Goal: Check status: Check status

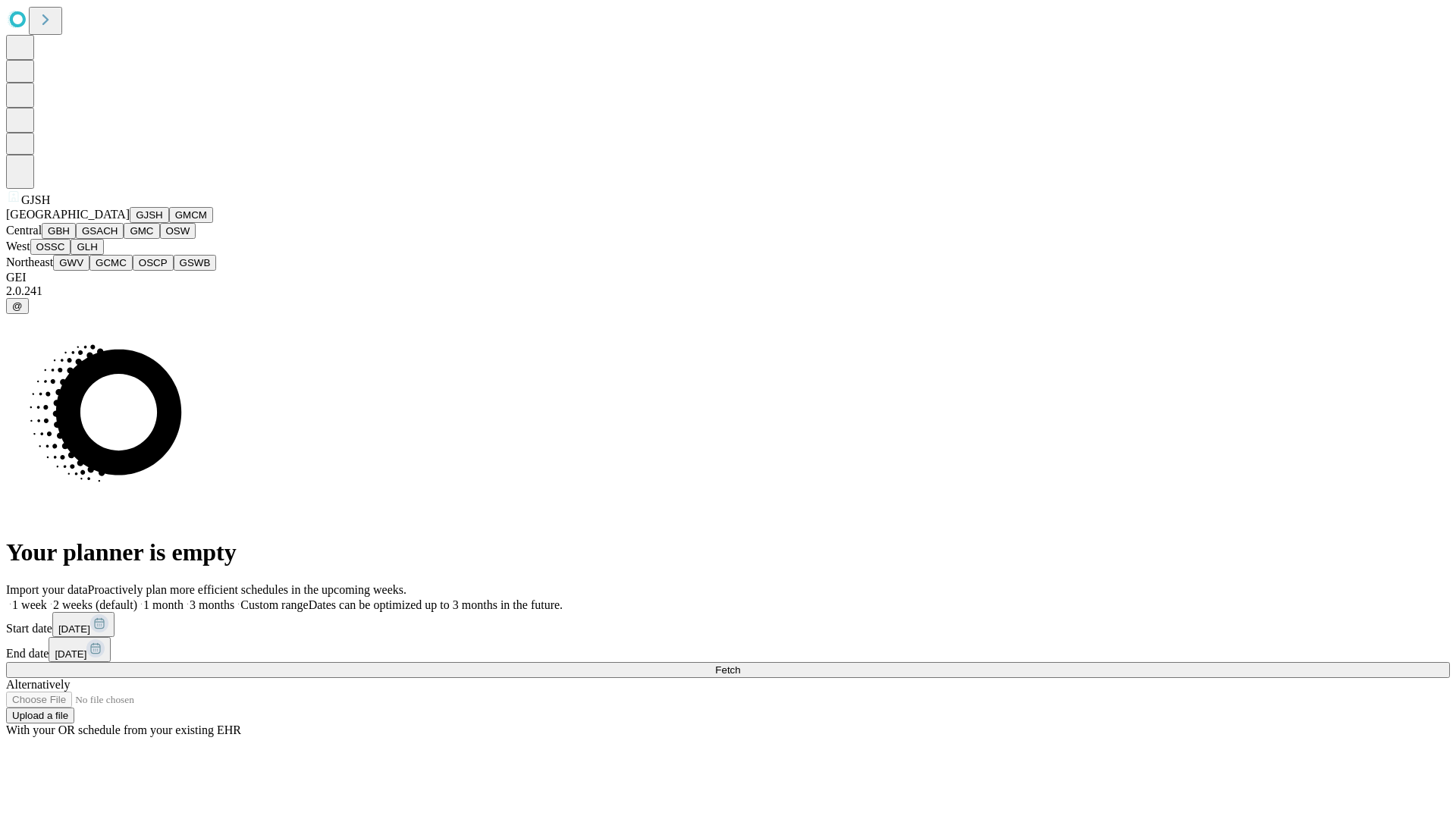
click at [130, 223] on button "GJSH" at bounding box center [149, 215] width 40 height 16
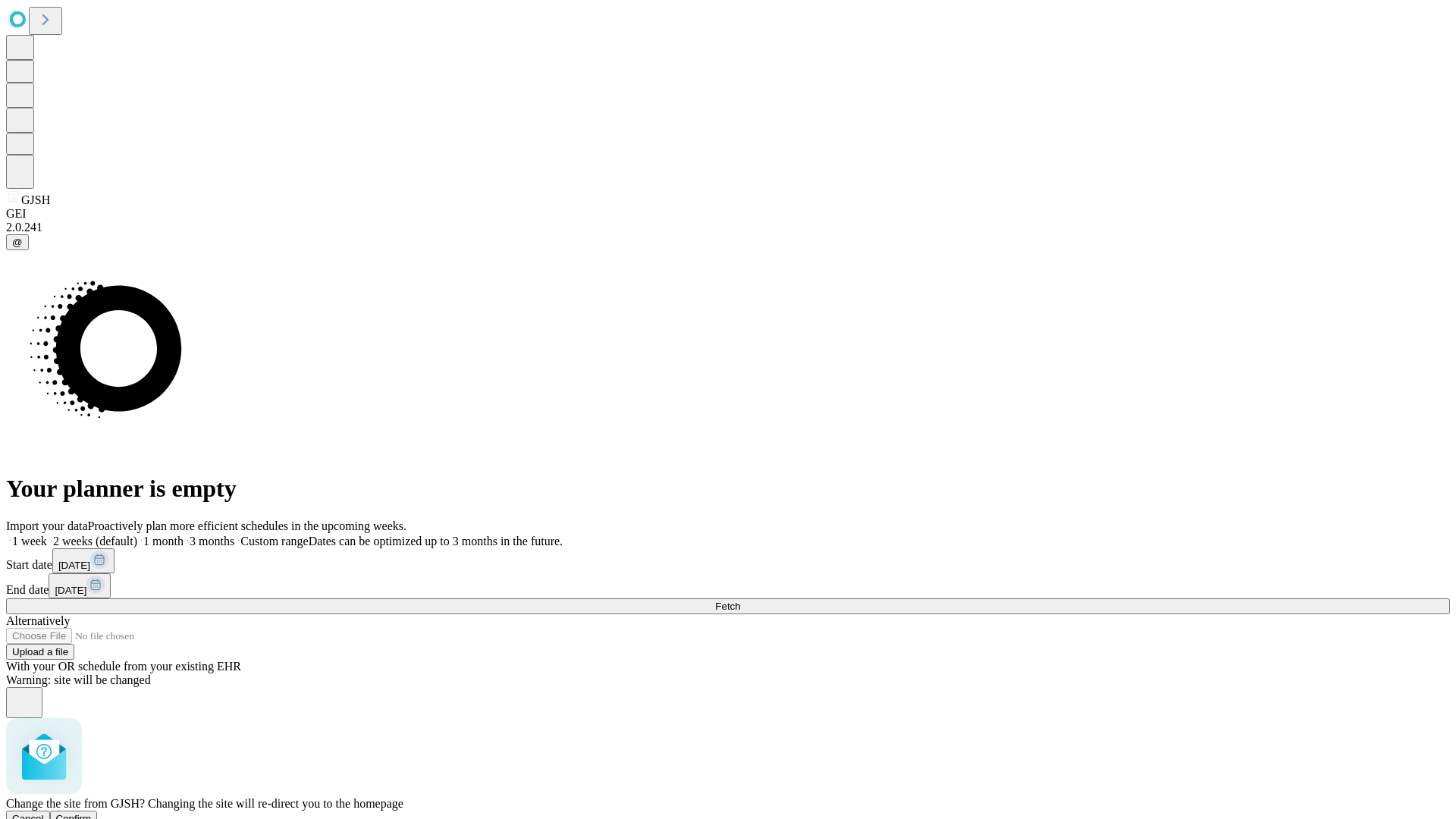
click at [92, 813] on span "Confirm" at bounding box center [73, 819] width 36 height 12
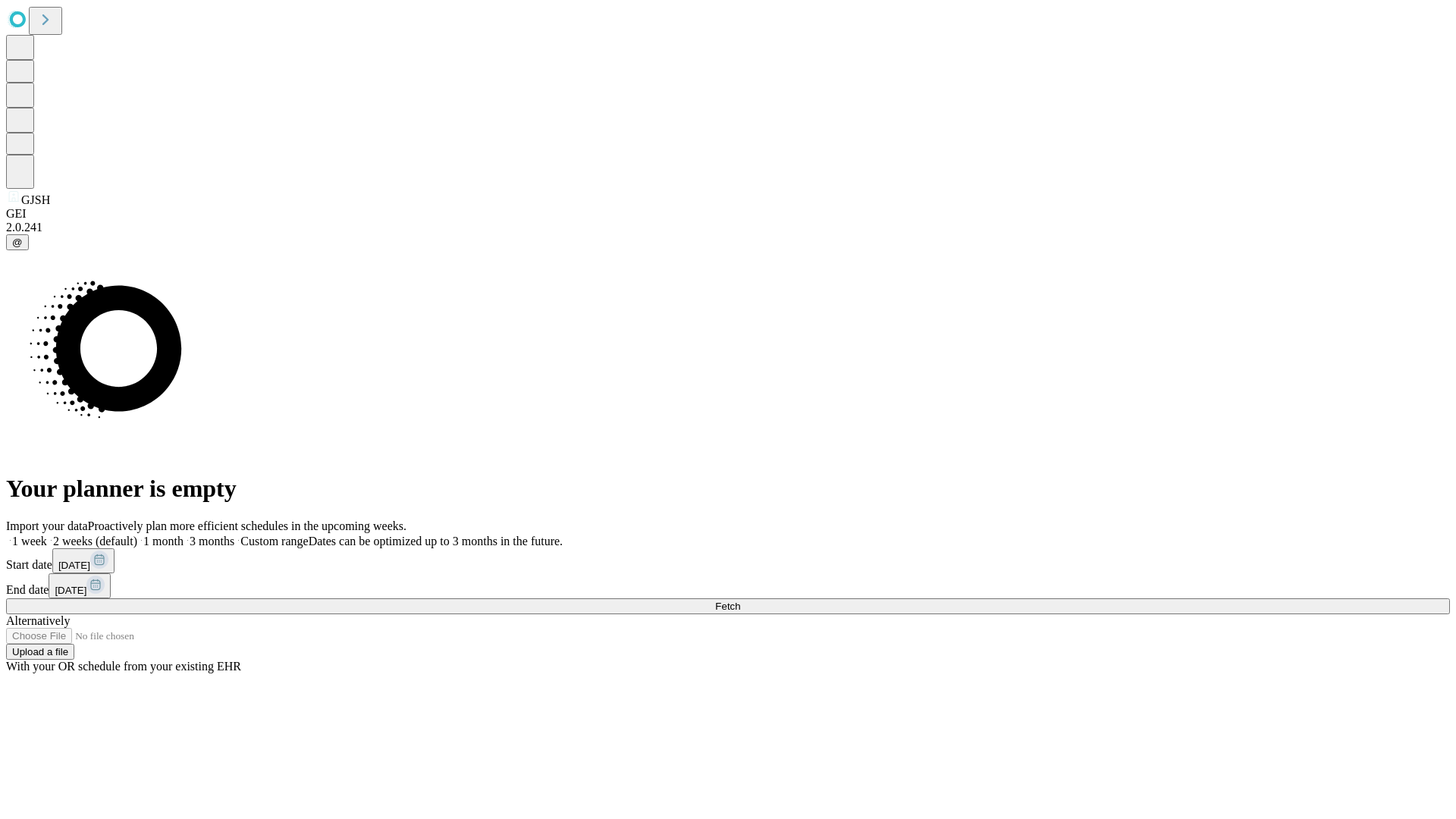
click at [47, 535] on label "1 week" at bounding box center [26, 541] width 40 height 13
click at [740, 600] on span "Fetch" at bounding box center [728, 606] width 25 height 12
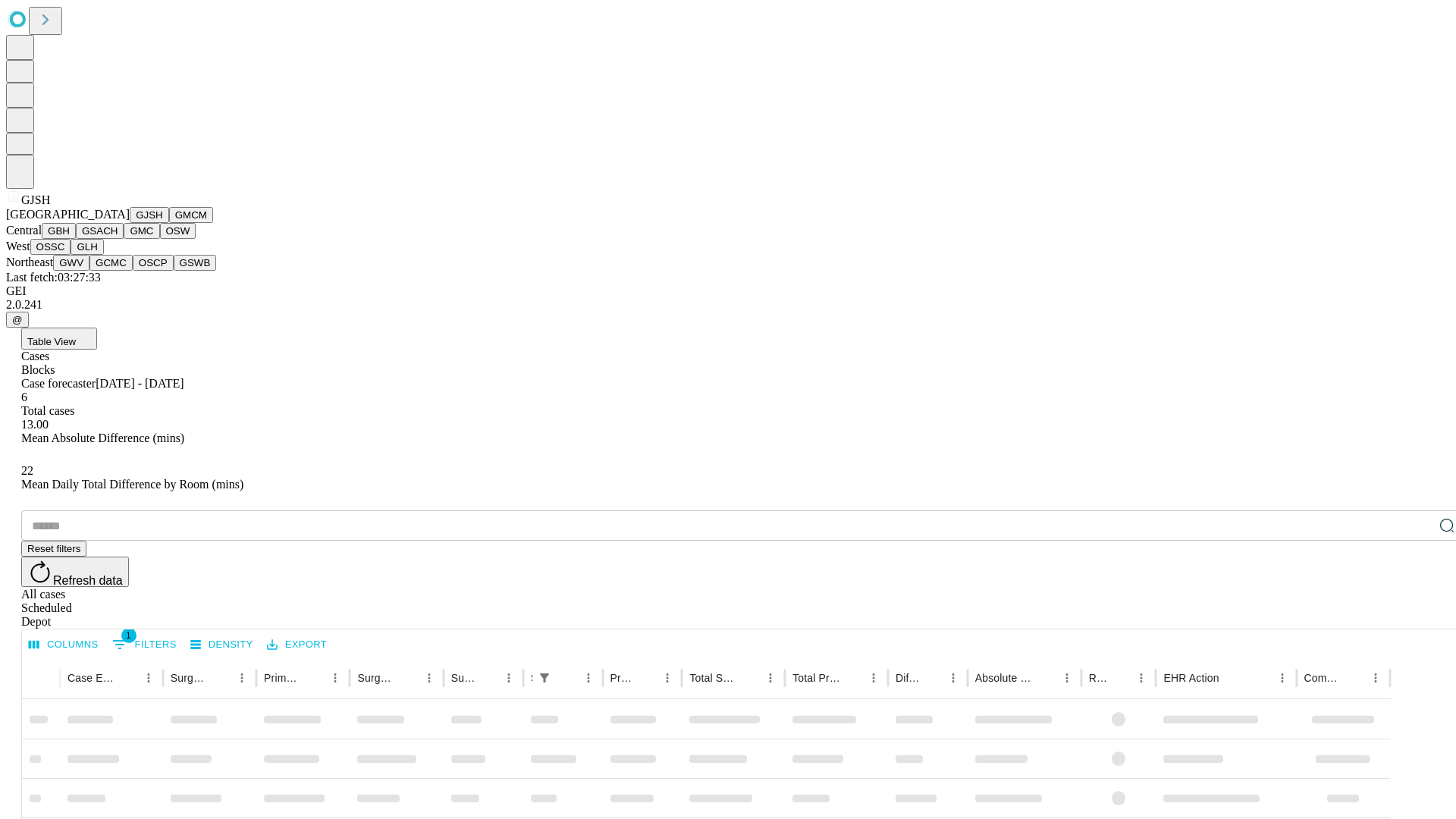
click at [170, 223] on button "GMCM" at bounding box center [192, 215] width 44 height 16
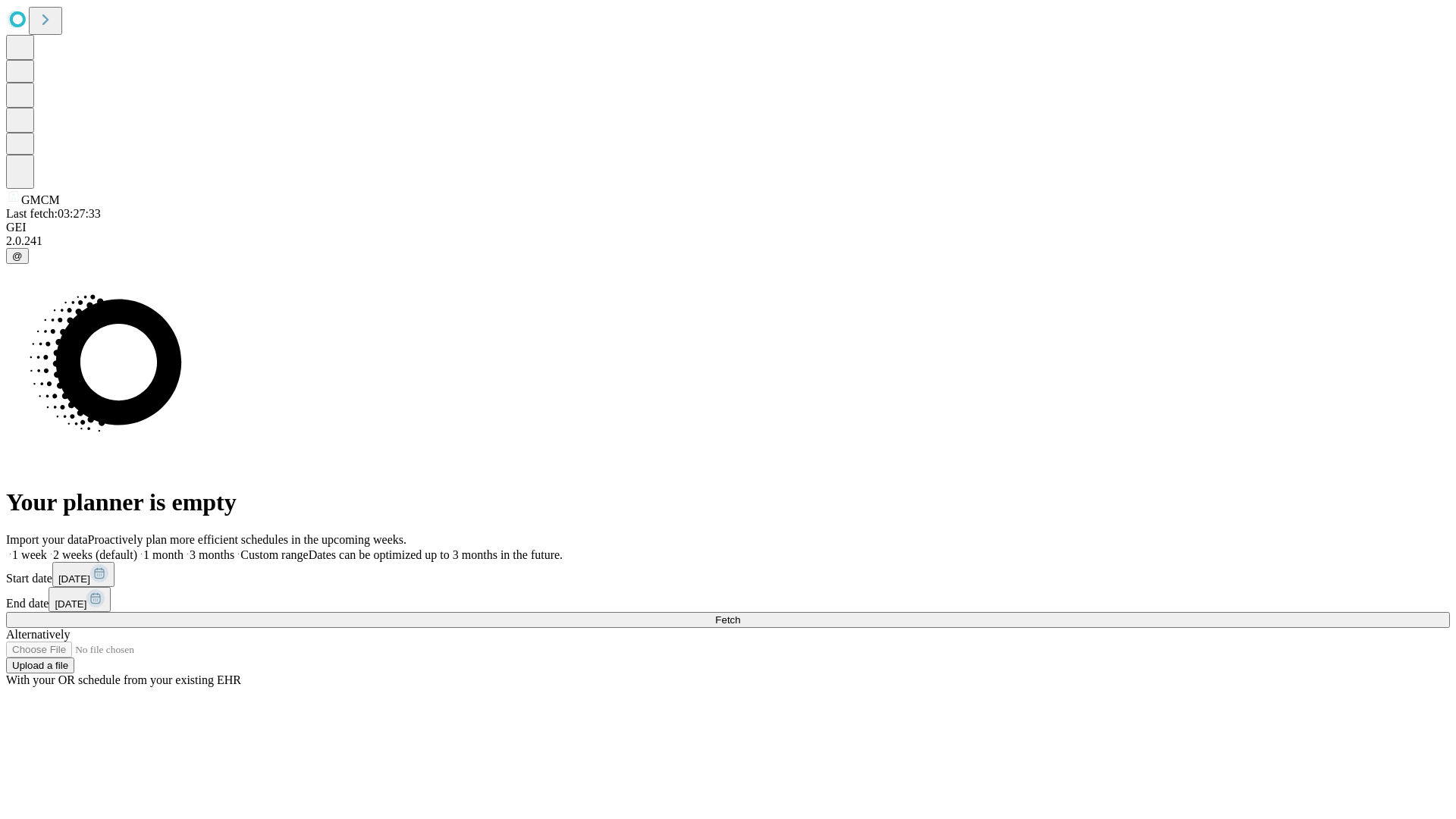
click at [47, 548] on label "1 week" at bounding box center [26, 554] width 40 height 13
click at [740, 614] on span "Fetch" at bounding box center [728, 620] width 25 height 12
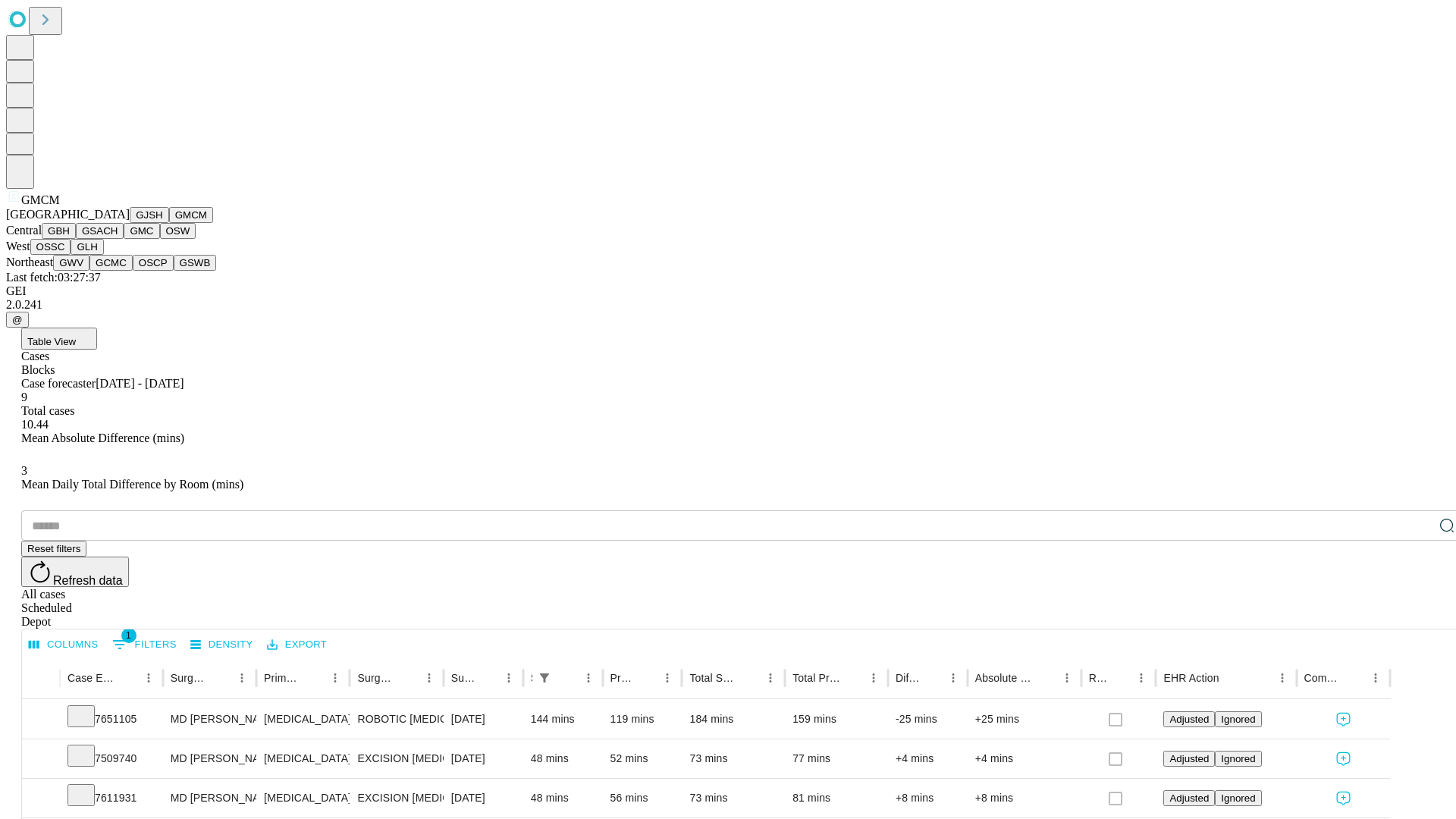
click at [76, 239] on button "GBH" at bounding box center [58, 230] width 34 height 16
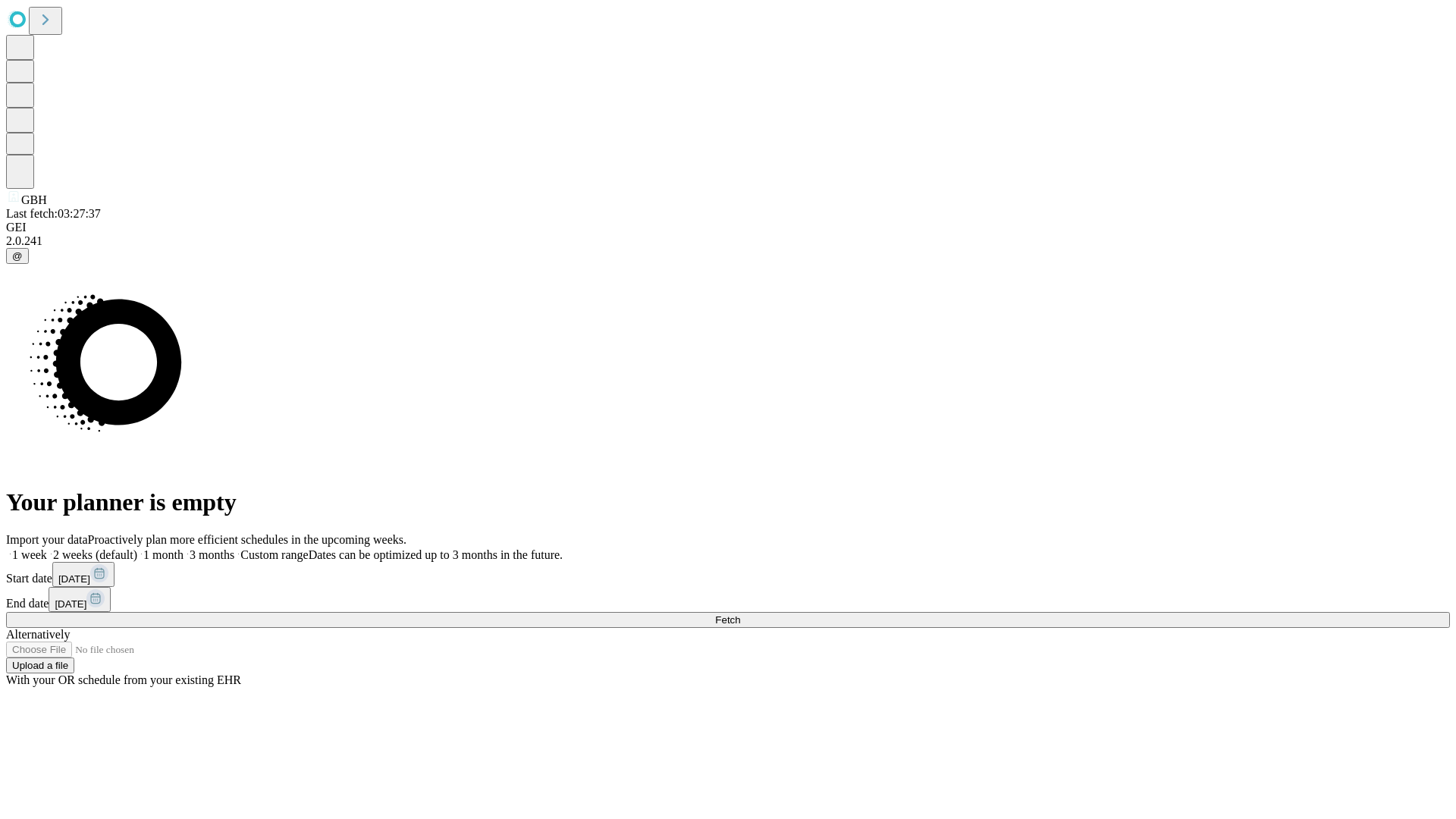
click at [47, 548] on label "1 week" at bounding box center [26, 554] width 40 height 13
click at [740, 614] on span "Fetch" at bounding box center [728, 620] width 25 height 12
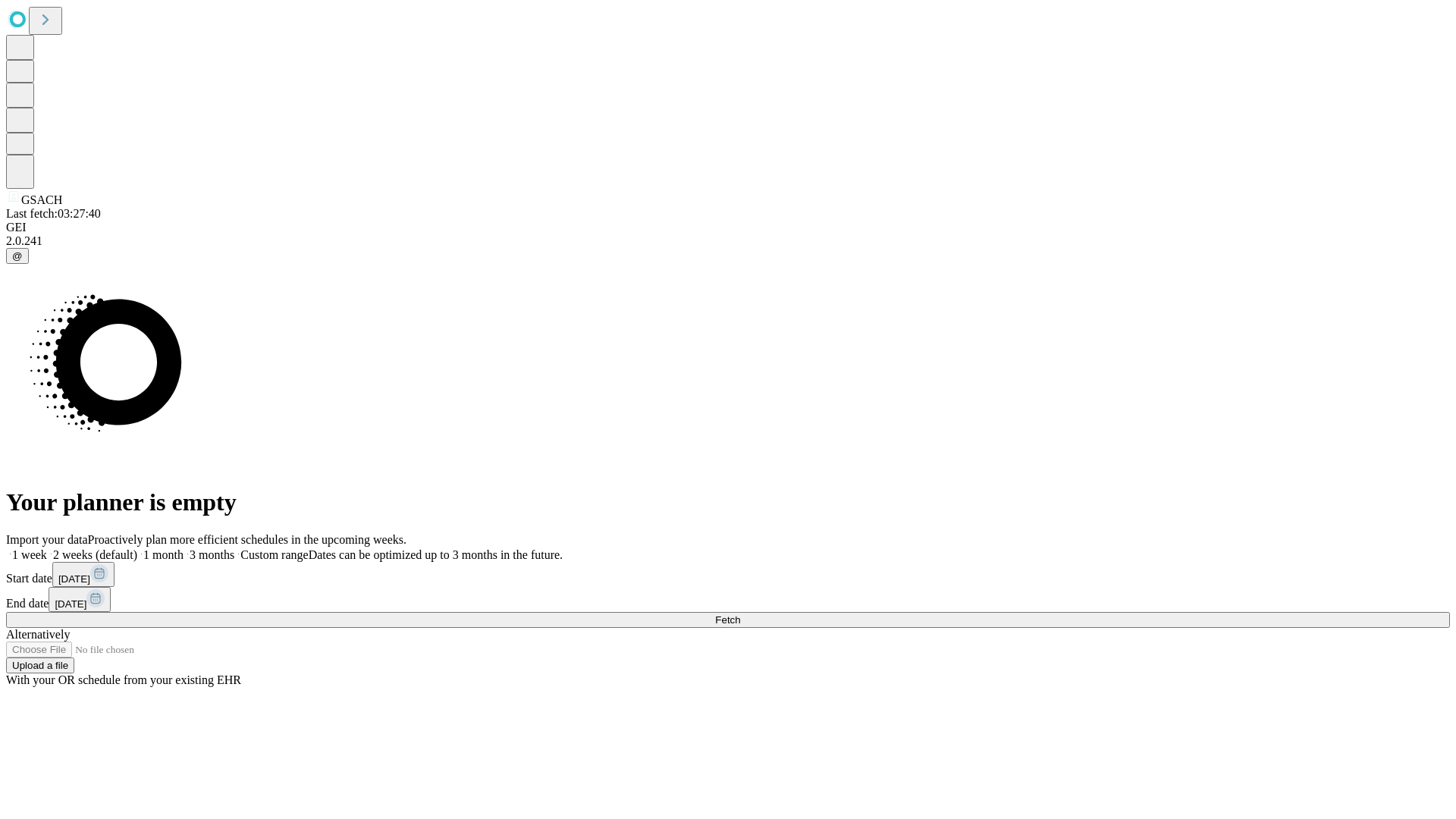
click at [47, 548] on label "1 week" at bounding box center [26, 554] width 40 height 13
click at [740, 614] on span "Fetch" at bounding box center [728, 620] width 25 height 12
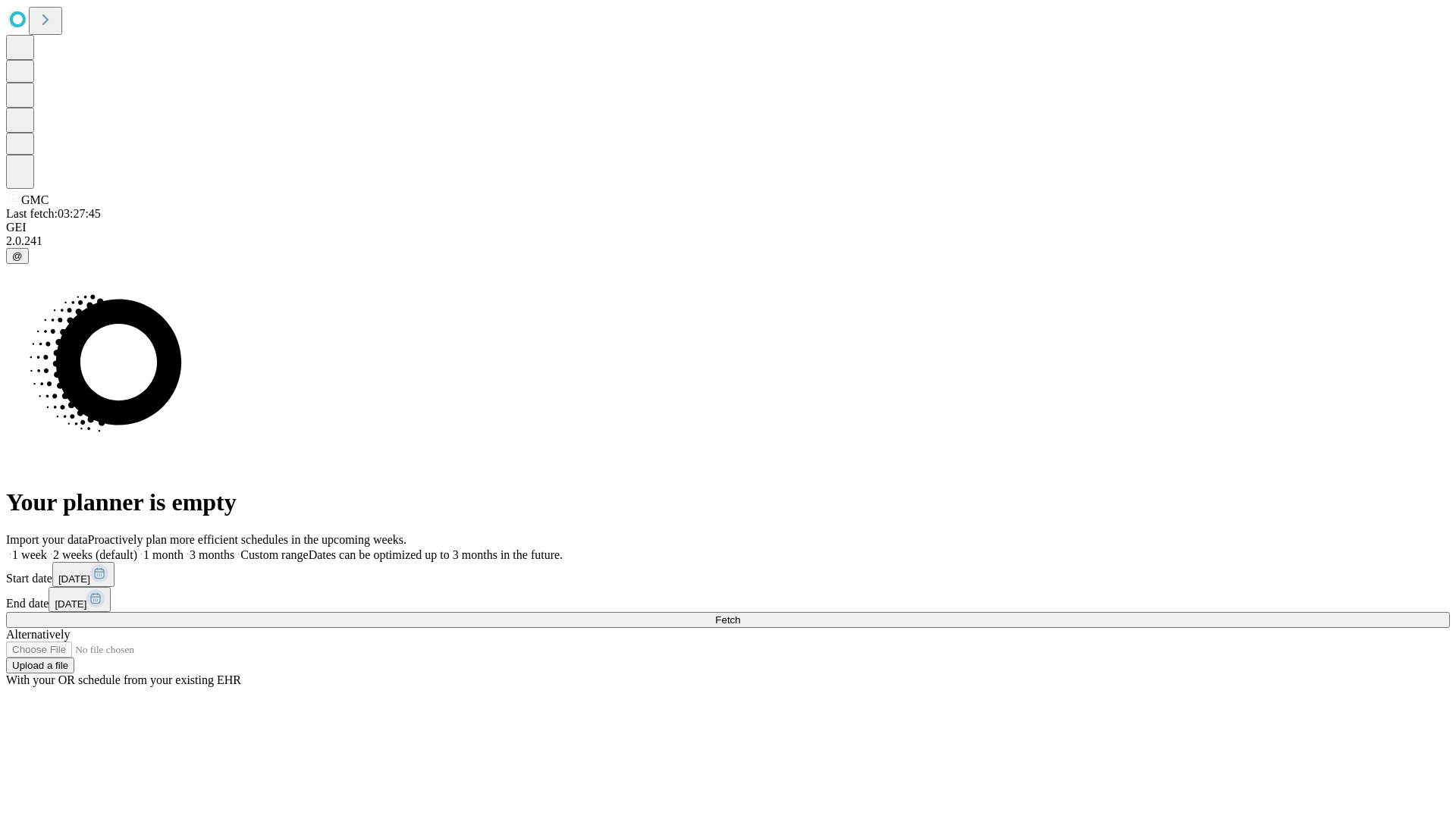
click at [740, 614] on span "Fetch" at bounding box center [728, 620] width 25 height 12
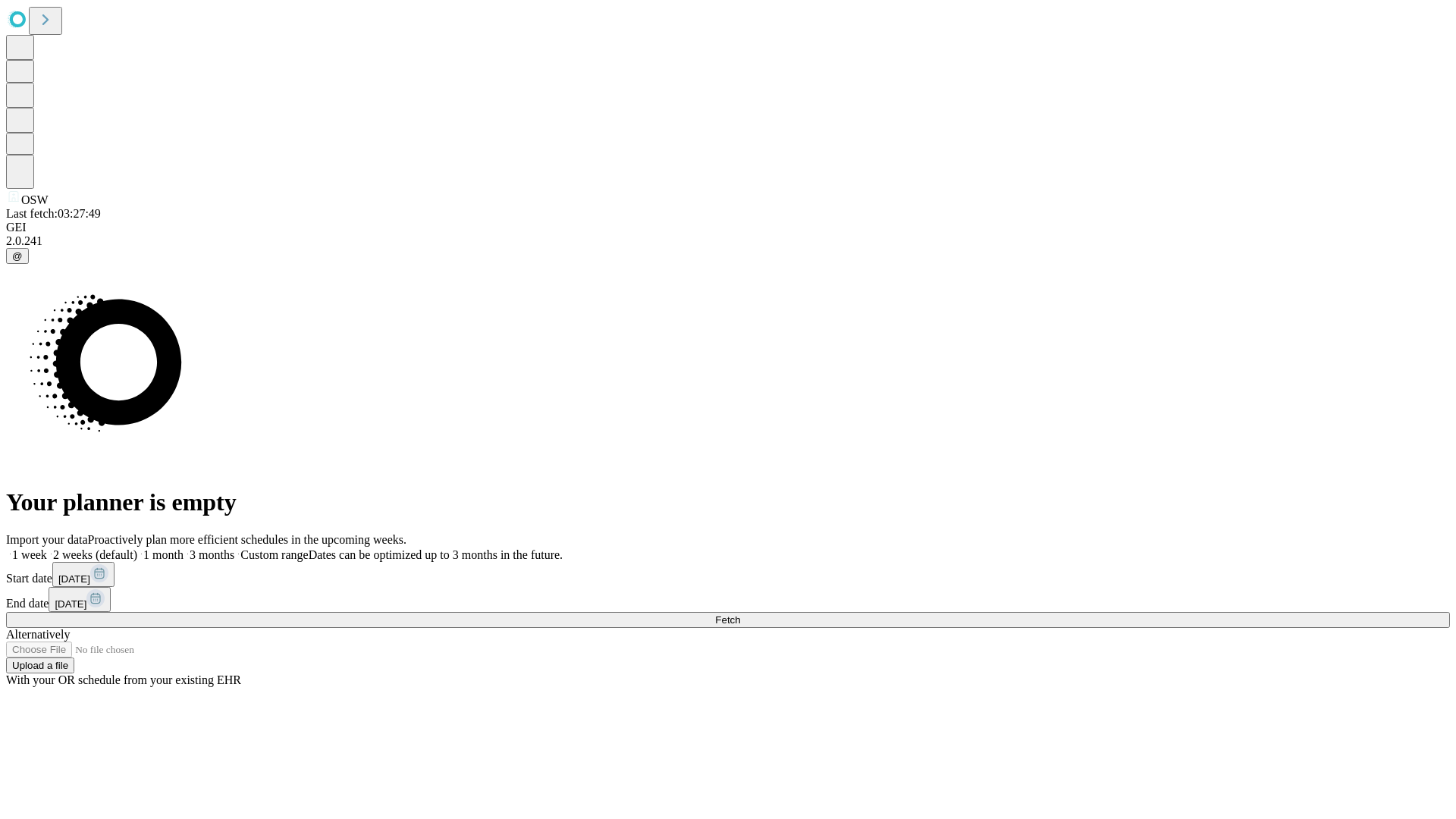
click at [740, 614] on span "Fetch" at bounding box center [728, 620] width 25 height 12
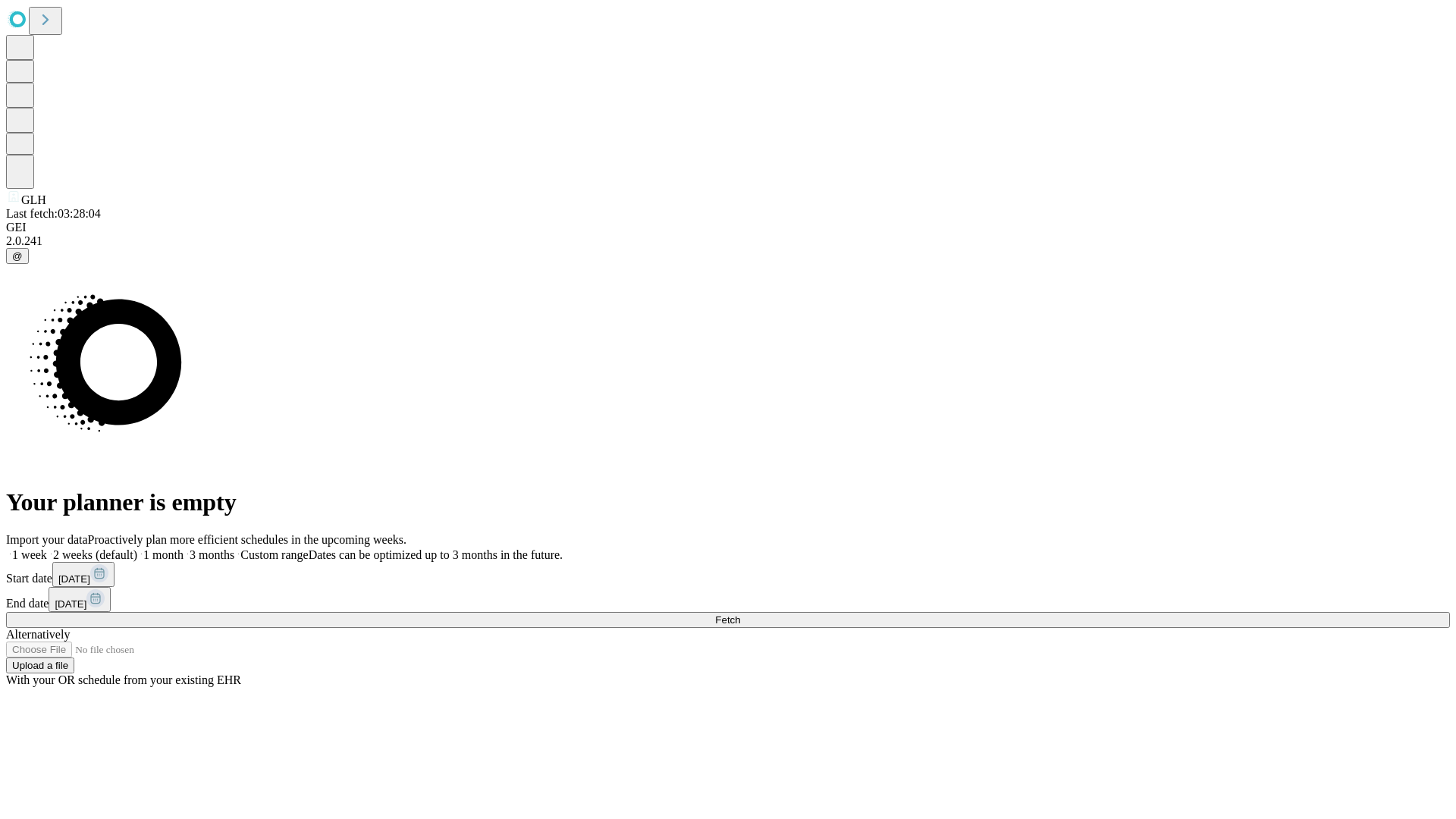
click at [47, 548] on label "1 week" at bounding box center [26, 554] width 40 height 13
click at [740, 614] on span "Fetch" at bounding box center [728, 620] width 25 height 12
click at [47, 548] on label "1 week" at bounding box center [26, 554] width 40 height 13
click at [740, 614] on span "Fetch" at bounding box center [728, 620] width 25 height 12
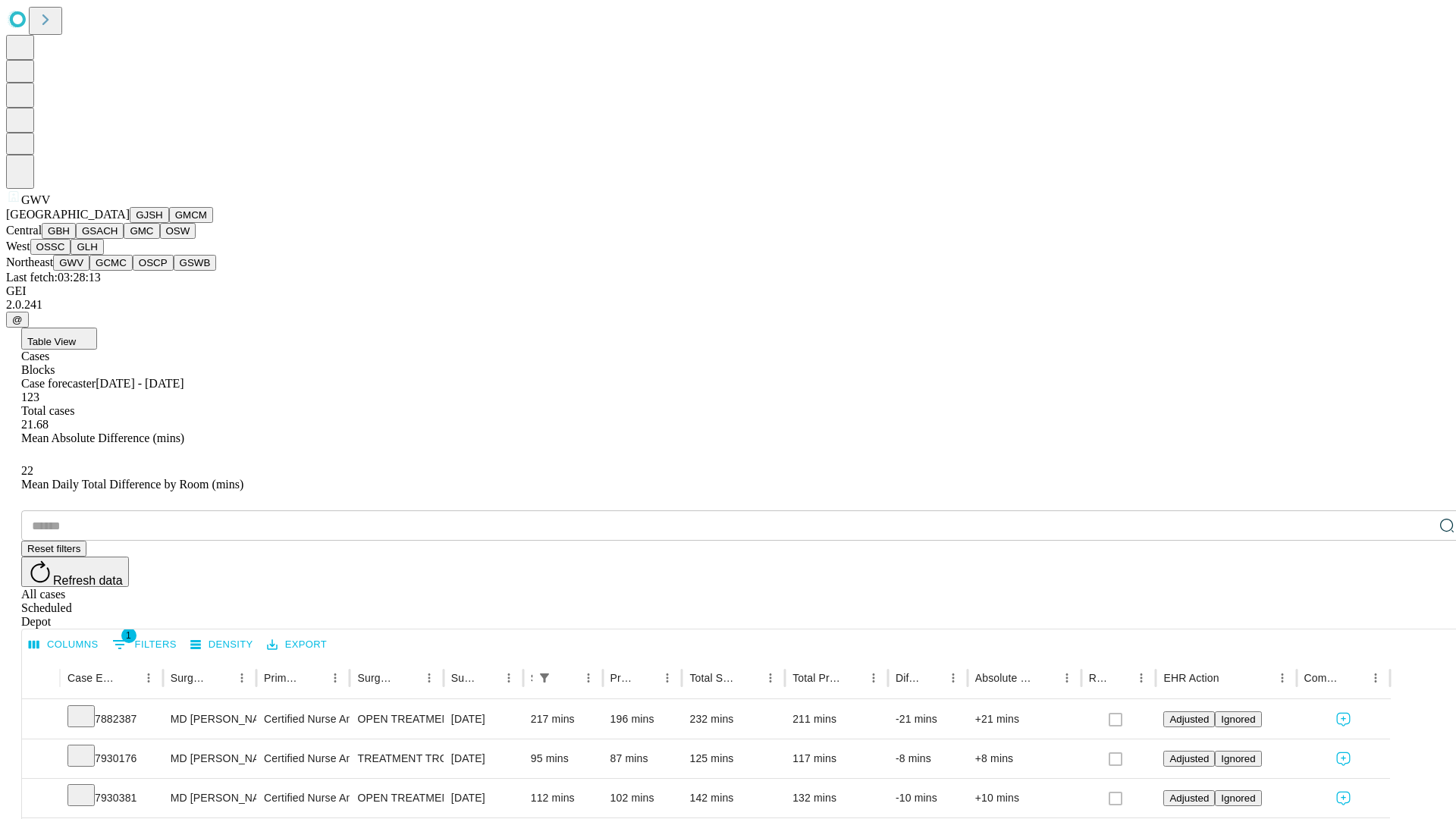
click at [118, 271] on button "GCMC" at bounding box center [111, 262] width 43 height 16
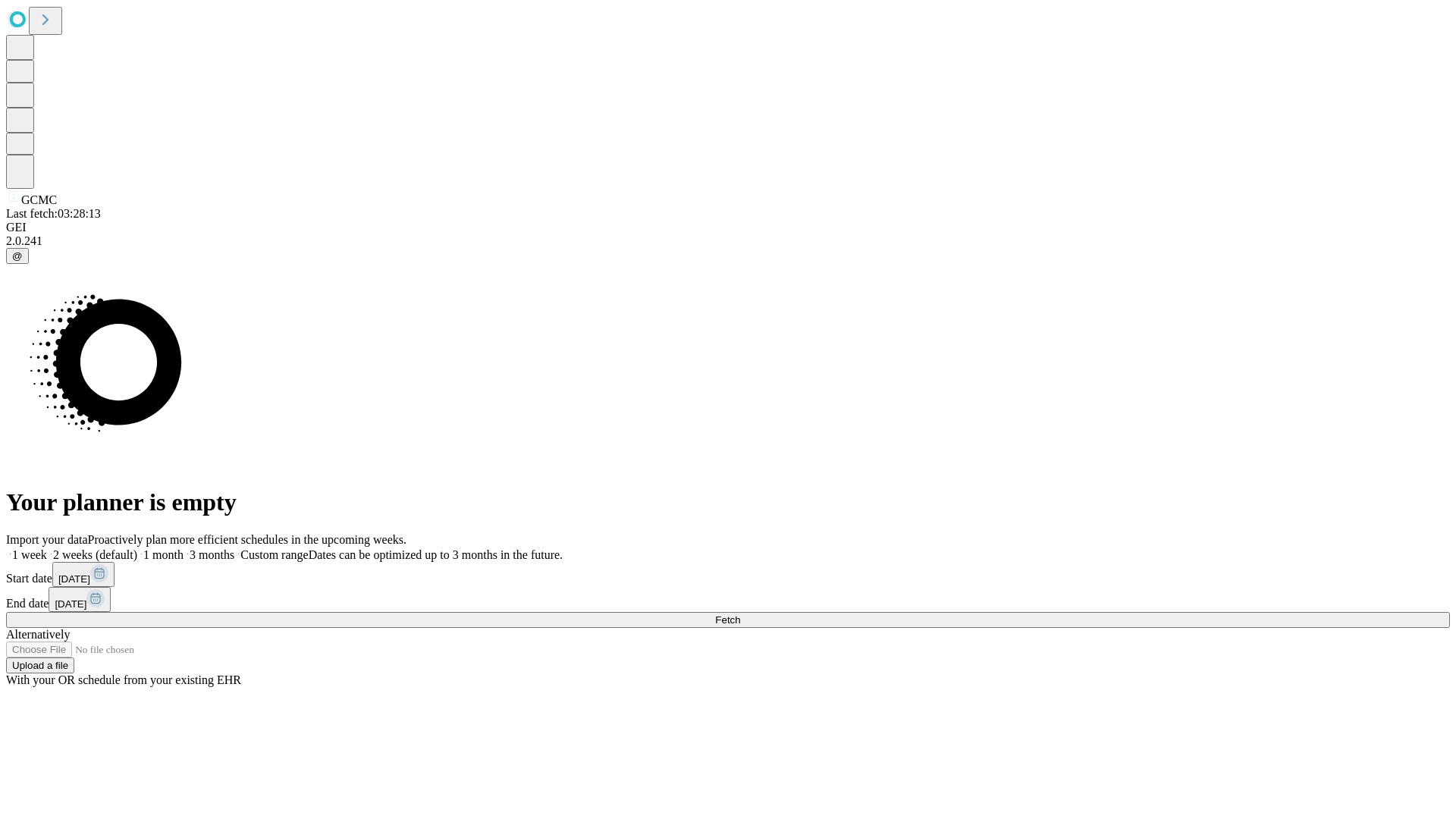
click at [47, 548] on label "1 week" at bounding box center [26, 554] width 40 height 13
click at [740, 614] on span "Fetch" at bounding box center [728, 620] width 25 height 12
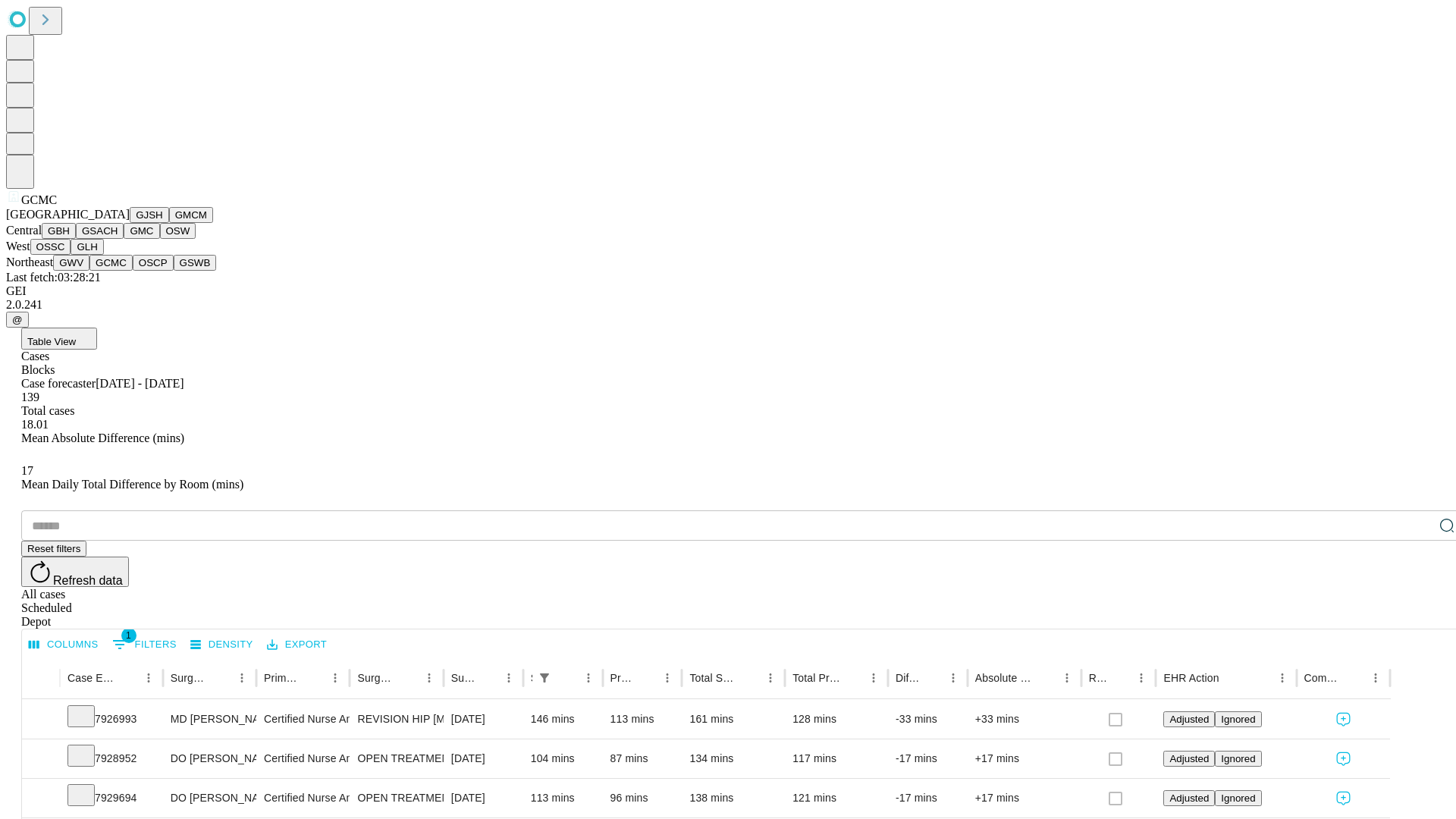
click at [133, 271] on button "OSCP" at bounding box center [153, 262] width 40 height 16
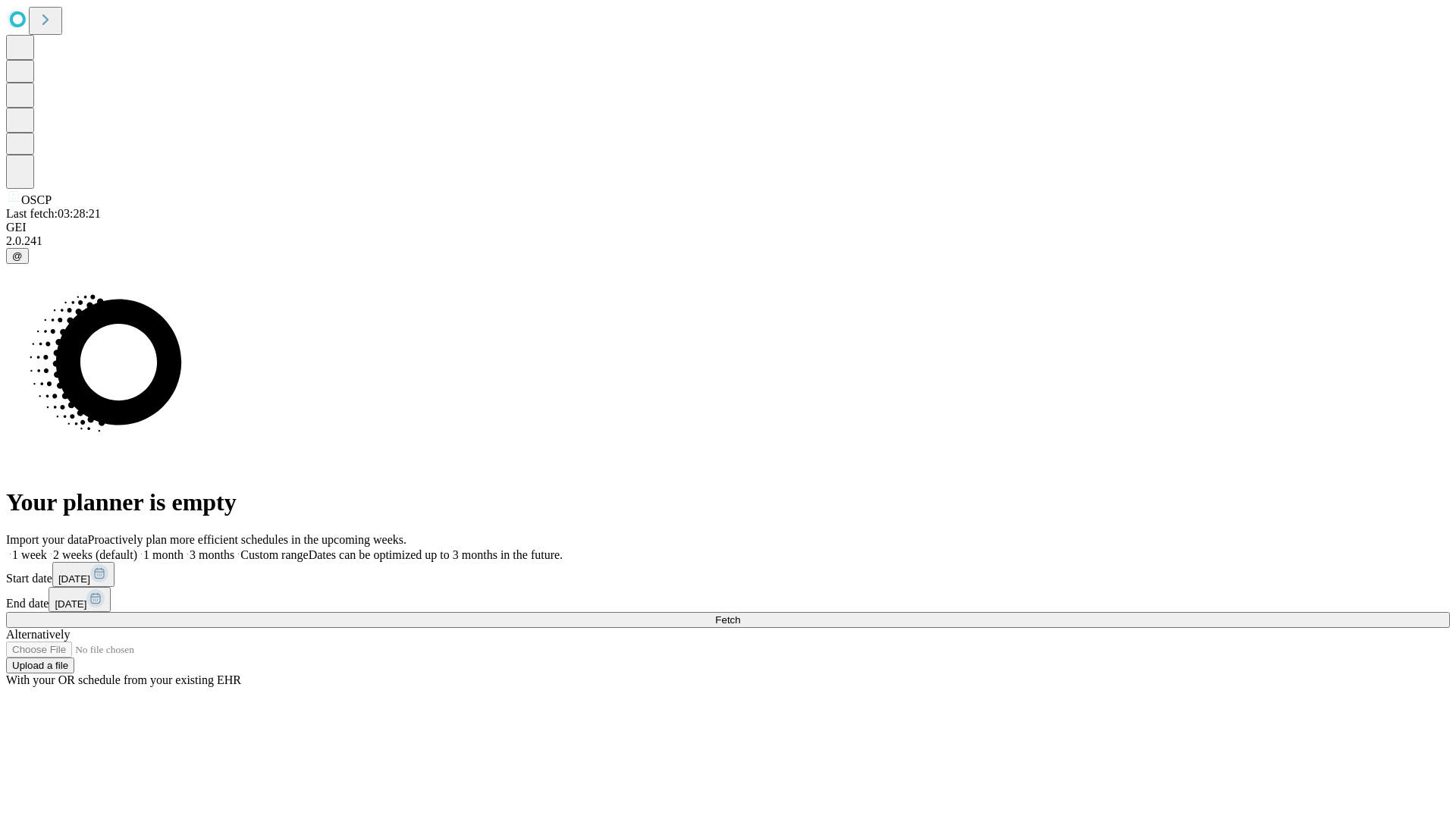
click at [740, 614] on span "Fetch" at bounding box center [728, 620] width 25 height 12
